Goal: Navigation & Orientation: Find specific page/section

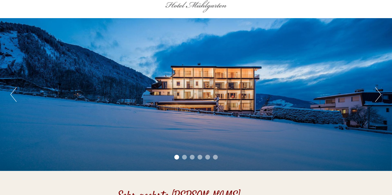
click at [378, 97] on button "Next" at bounding box center [378, 94] width 6 height 15
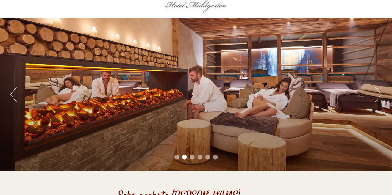
click at [376, 93] on button "Next" at bounding box center [378, 94] width 6 height 15
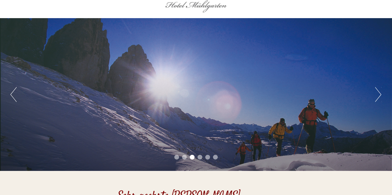
click at [377, 96] on button "Next" at bounding box center [378, 94] width 6 height 15
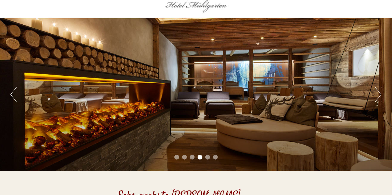
click at [378, 97] on button "Next" at bounding box center [378, 94] width 6 height 15
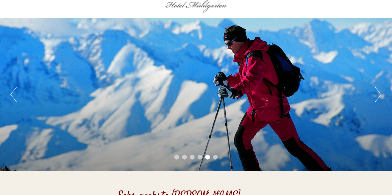
click at [379, 96] on button "Next" at bounding box center [378, 94] width 6 height 15
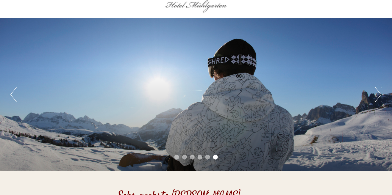
click at [379, 96] on button "Next" at bounding box center [378, 94] width 6 height 15
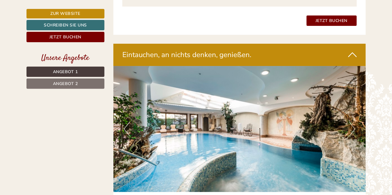
scroll to position [1132, 0]
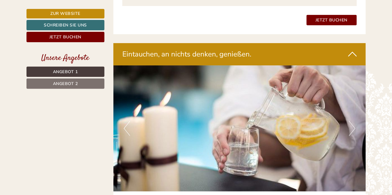
click at [354, 131] on button "Next" at bounding box center [352, 128] width 6 height 15
click at [353, 129] on button "Next" at bounding box center [352, 128] width 6 height 15
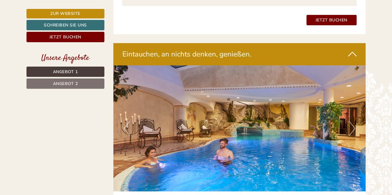
click at [353, 129] on button "Next" at bounding box center [352, 128] width 6 height 15
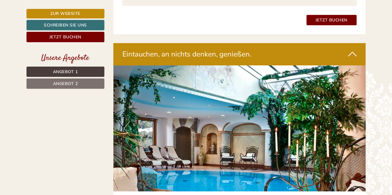
click at [353, 128] on button "Next" at bounding box center [352, 128] width 6 height 15
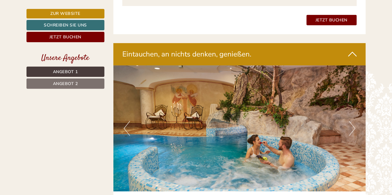
click at [352, 130] on button "Next" at bounding box center [352, 128] width 6 height 15
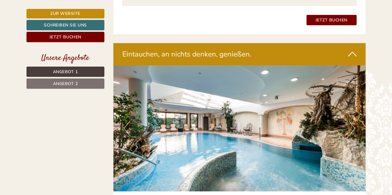
click at [353, 128] on button "Next" at bounding box center [352, 128] width 6 height 15
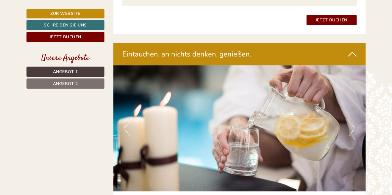
click at [352, 132] on button "Next" at bounding box center [352, 128] width 6 height 15
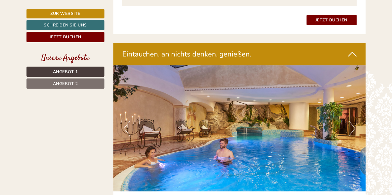
click at [354, 130] on button "Next" at bounding box center [352, 128] width 6 height 15
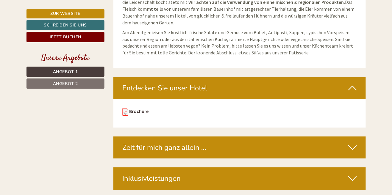
scroll to position [1610, 0]
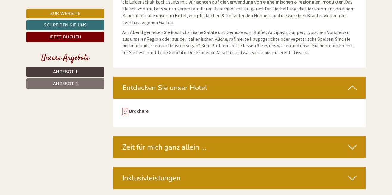
click at [355, 173] on icon at bounding box center [352, 178] width 9 height 10
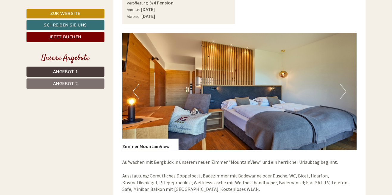
scroll to position [822, 0]
